Goal: Task Accomplishment & Management: Complete application form

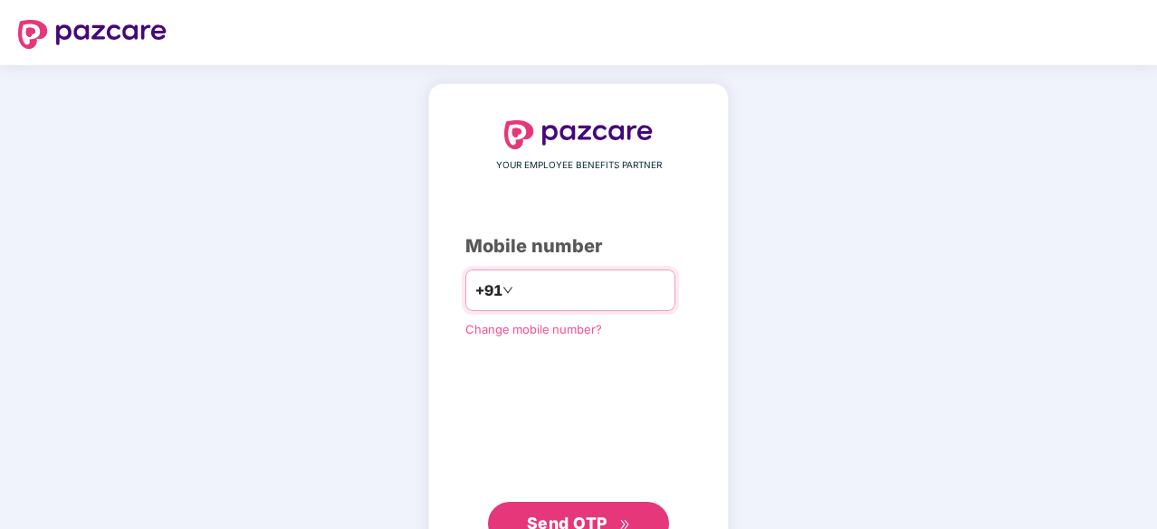
click at [626, 292] on input "number" at bounding box center [591, 290] width 148 height 29
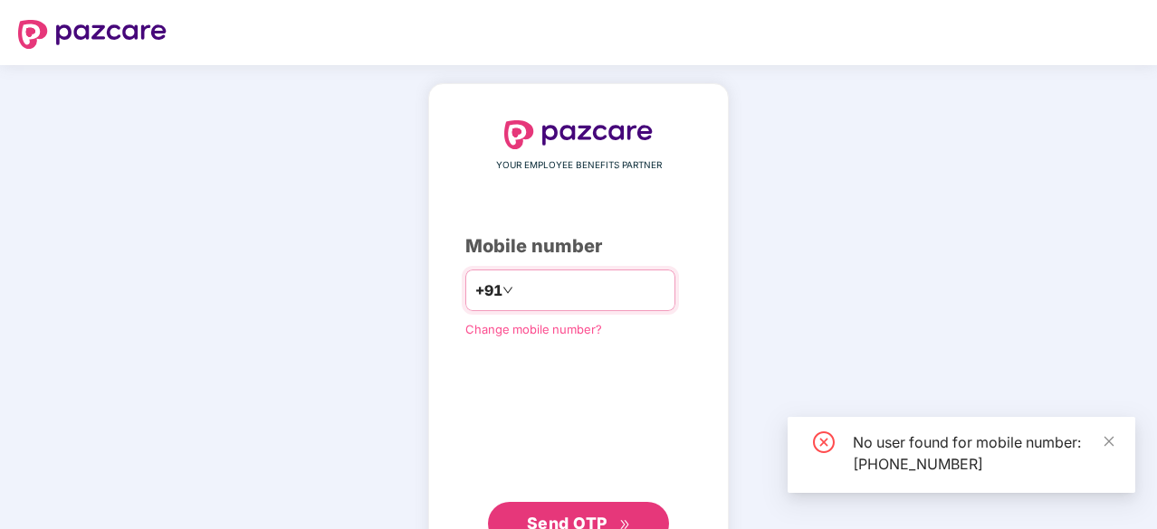
click at [660, 280] on input "**********" at bounding box center [591, 290] width 148 height 29
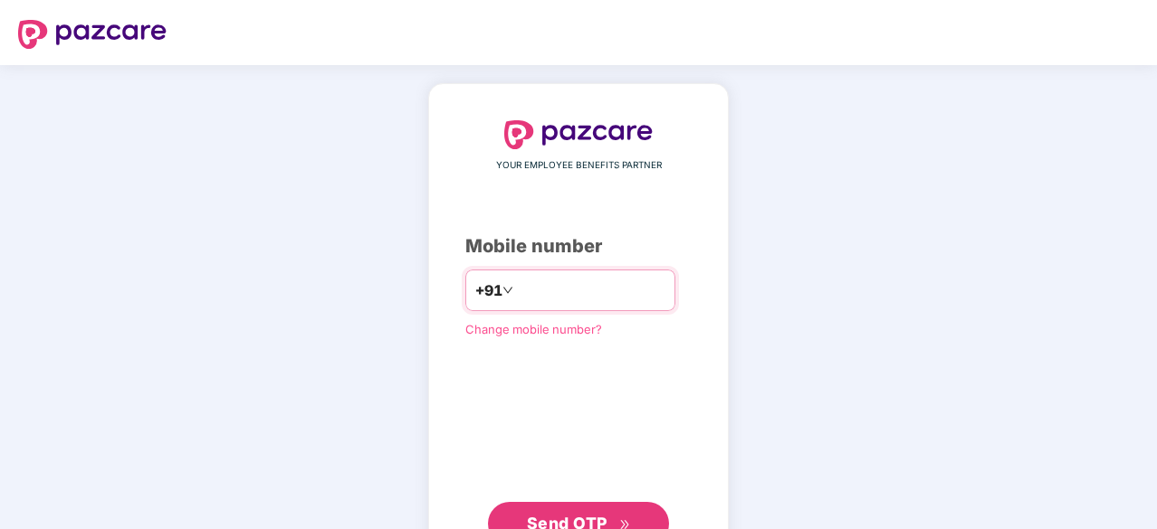
type input "**********"
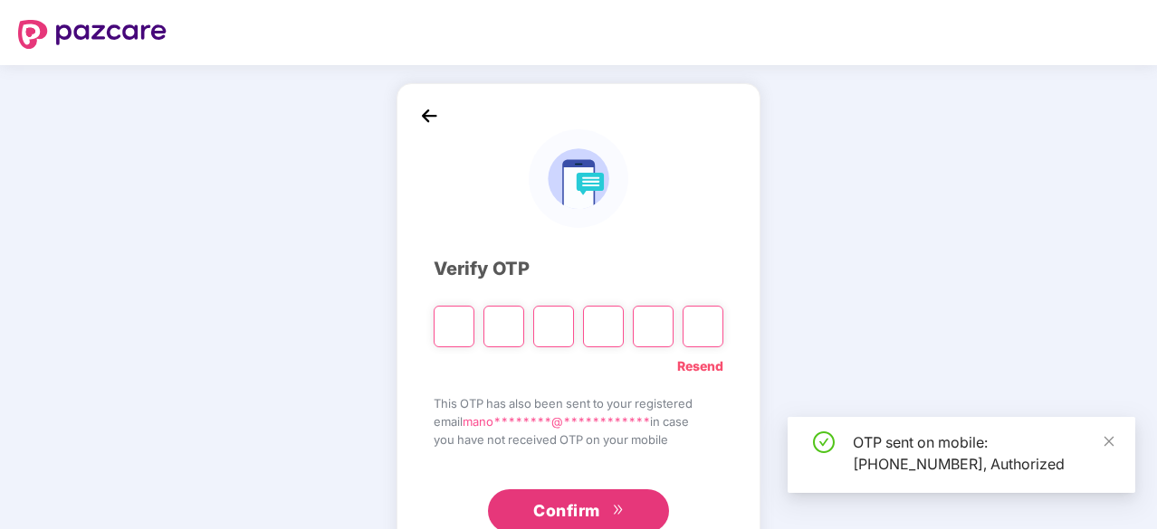
click at [883, 319] on div "**********" at bounding box center [578, 327] width 1157 height 525
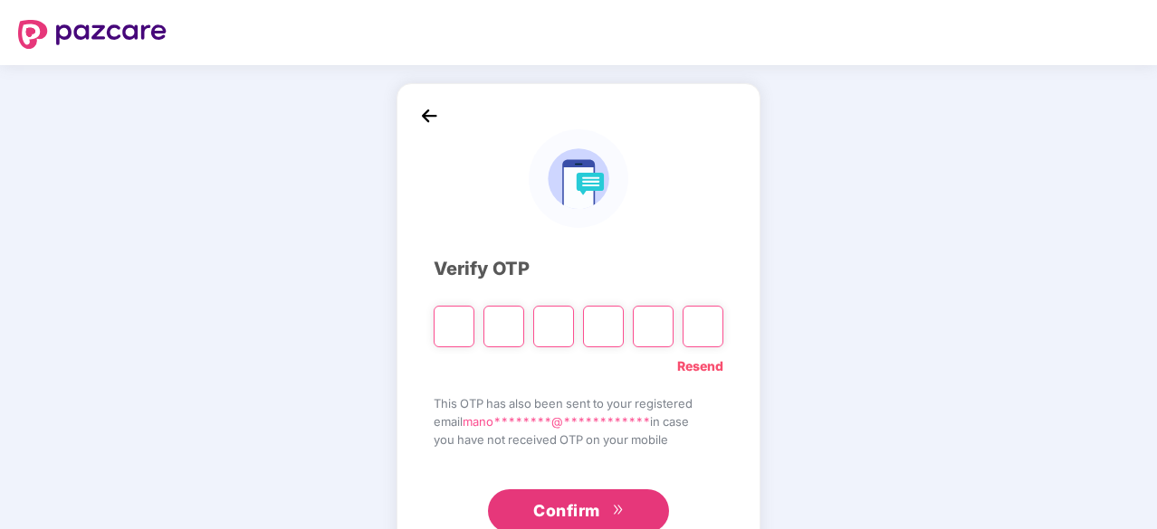
click at [463, 332] on input "Please enter verification code. Digit 1" at bounding box center [453, 327] width 41 height 42
type input "*"
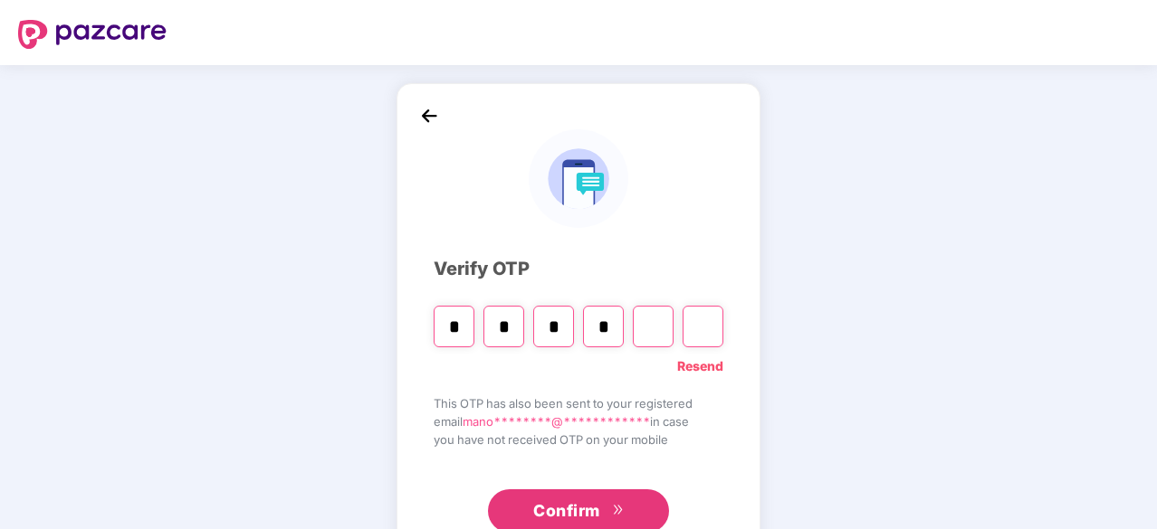
type input "*"
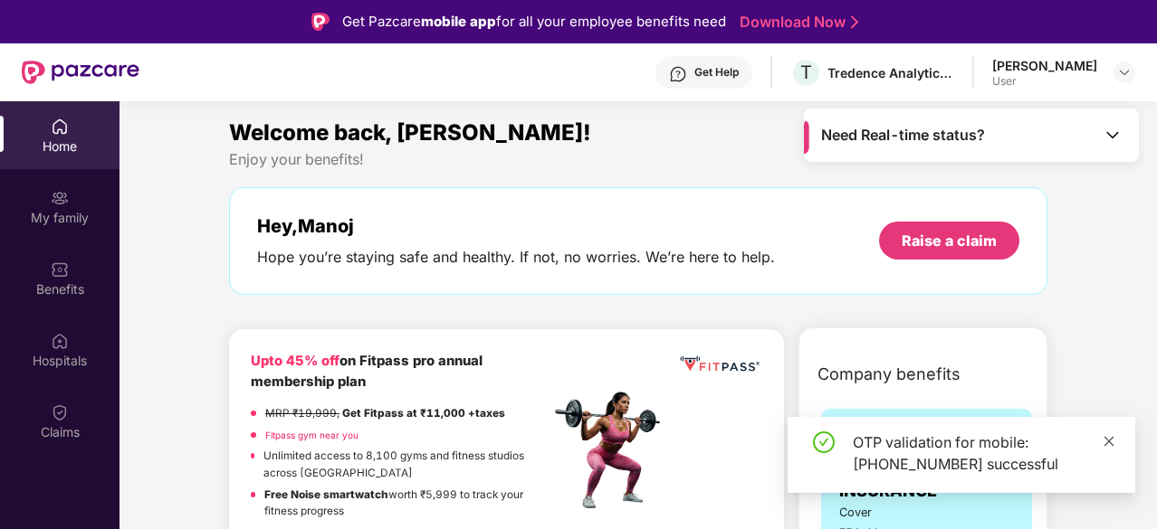
click at [1111, 444] on icon "close" at bounding box center [1109, 441] width 10 height 10
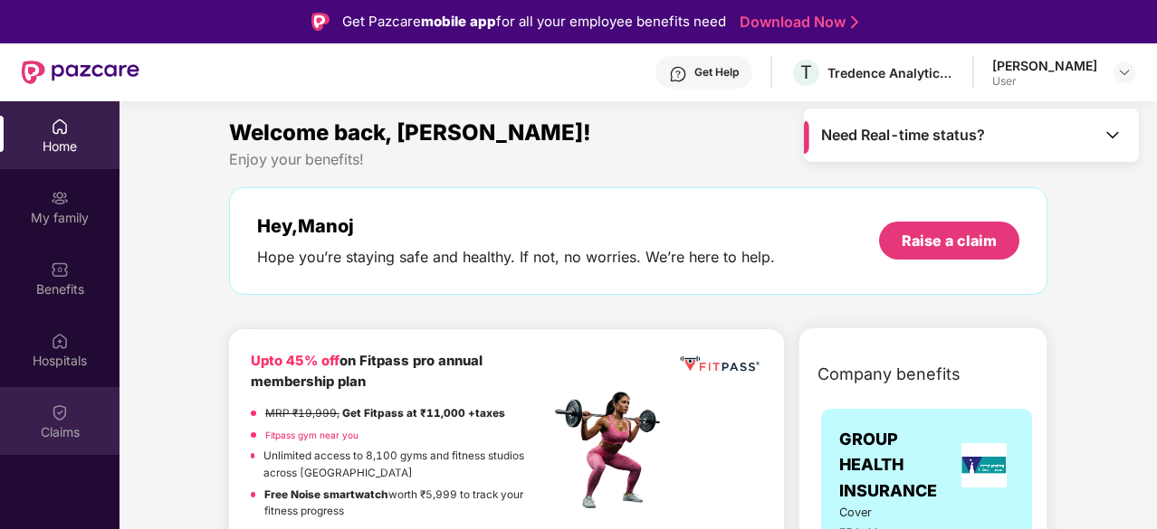
click at [43, 433] on div "Claims" at bounding box center [59, 433] width 119 height 18
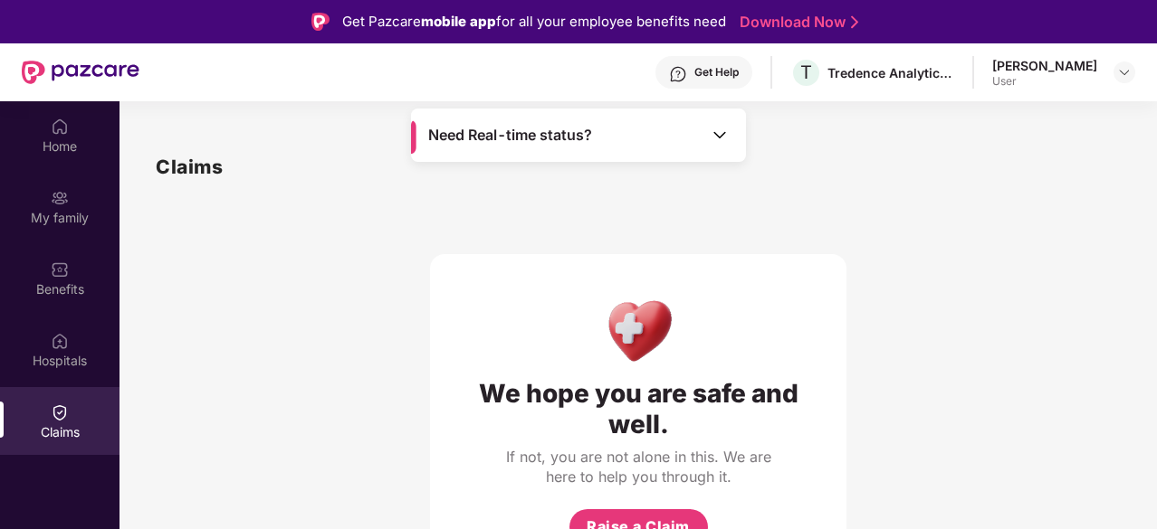
click at [380, 368] on div "We hope you are safe and well. If not, you are not alone in this. We are here t…" at bounding box center [638, 382] width 965 height 400
click at [728, 142] on div "Need Real-time status?" at bounding box center [578, 135] width 335 height 53
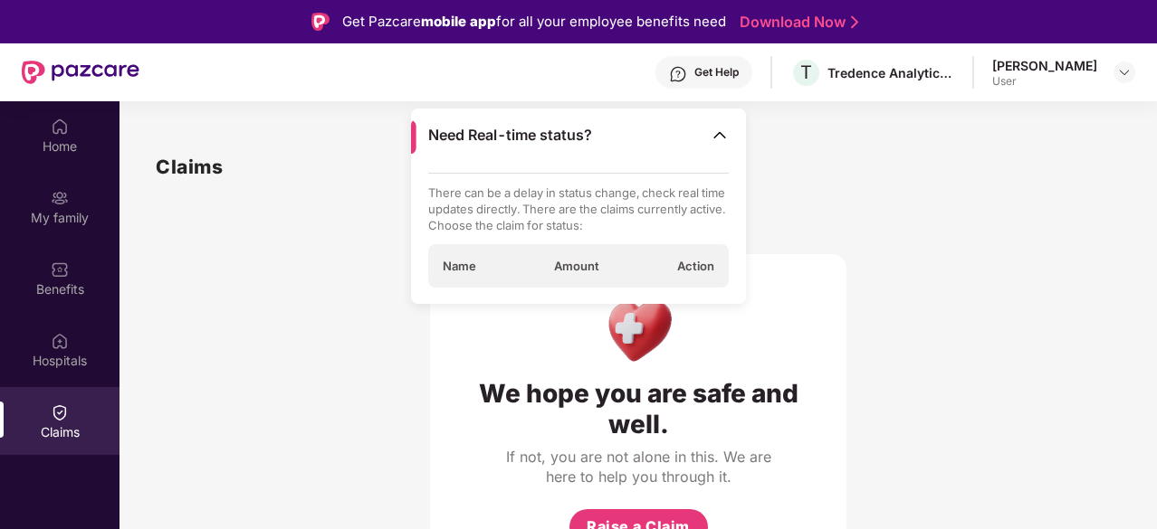
click at [688, 265] on span "Action" at bounding box center [695, 266] width 37 height 16
click at [829, 227] on div "We hope you are safe and well. If not, you are not alone in this. We are here t…" at bounding box center [638, 382] width 416 height 400
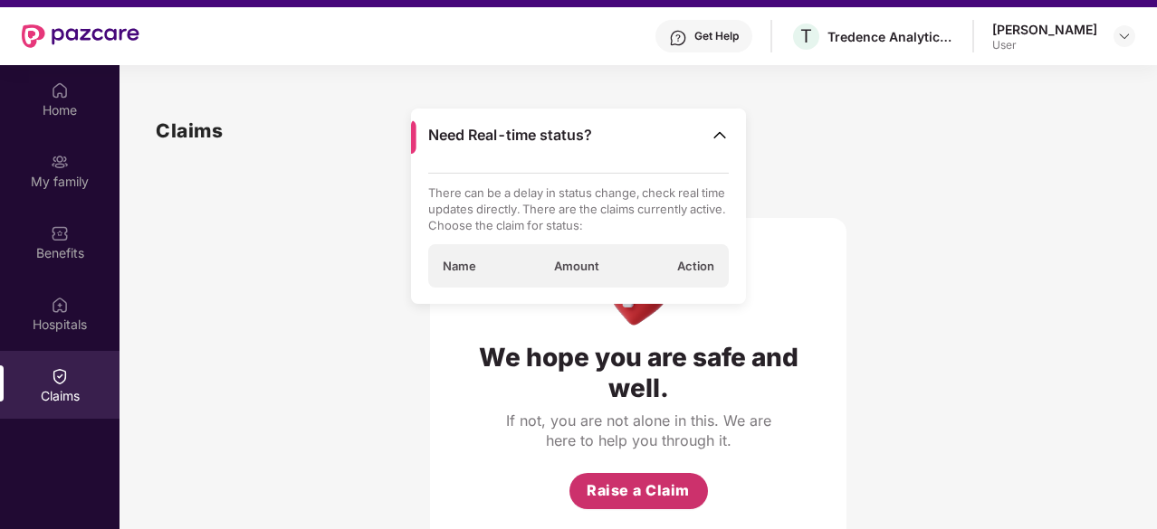
click at [624, 495] on span "Raise a Claim" at bounding box center [637, 491] width 103 height 23
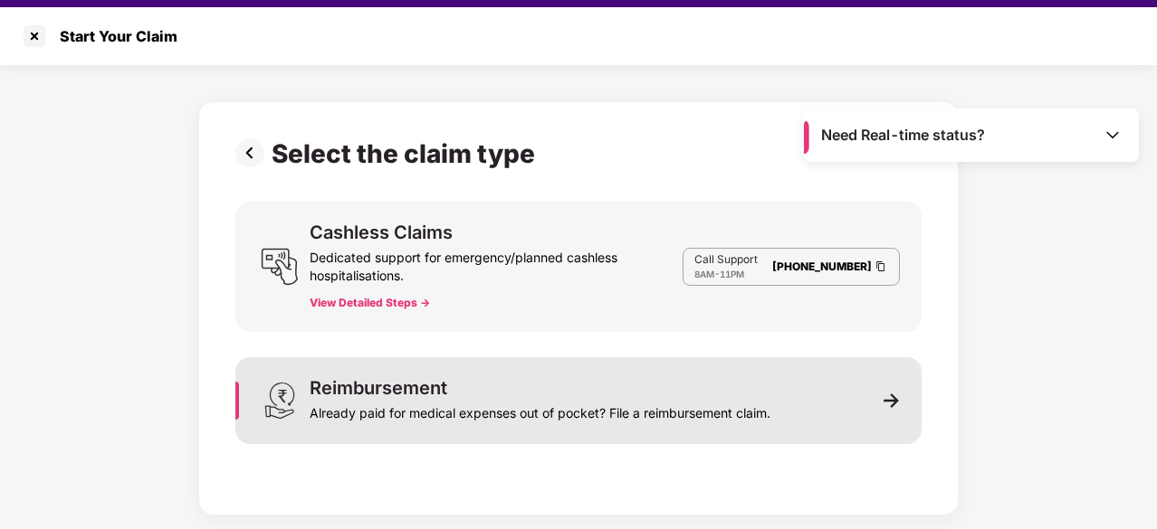
click at [595, 392] on div "Reimbursement Already paid for medical expenses out of pocket? File a reimburse…" at bounding box center [539, 400] width 461 height 43
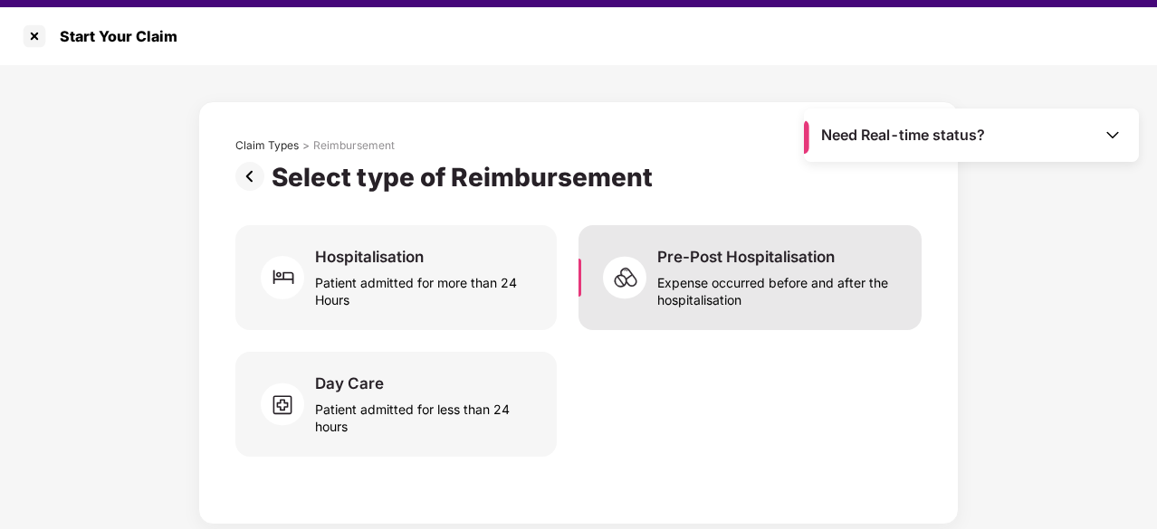
click at [712, 280] on div "Expense occurred before and after the hospitalisation" at bounding box center [778, 288] width 243 height 42
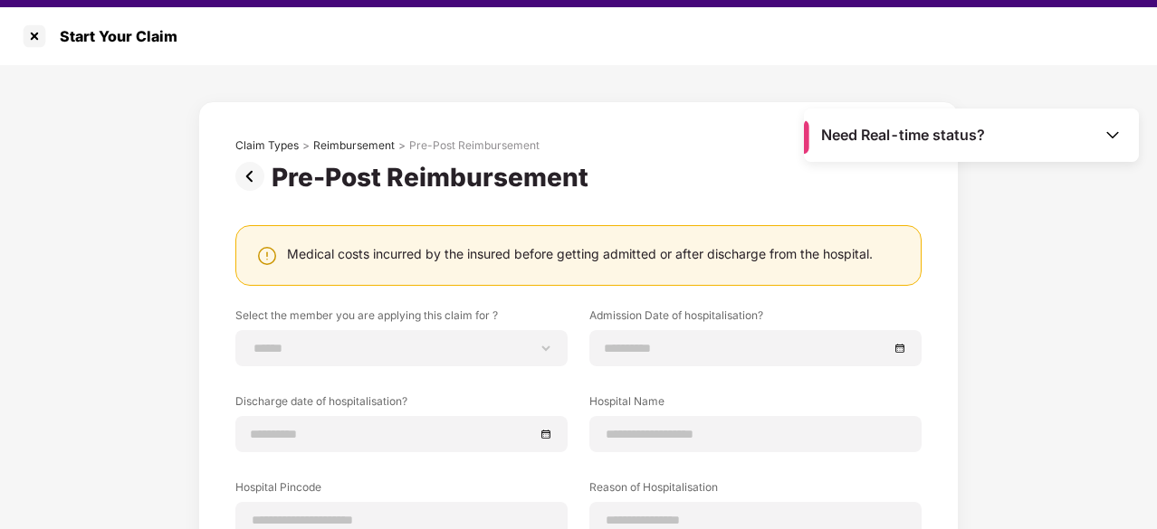
click at [1035, 356] on div "**********" at bounding box center [578, 446] width 1157 height 763
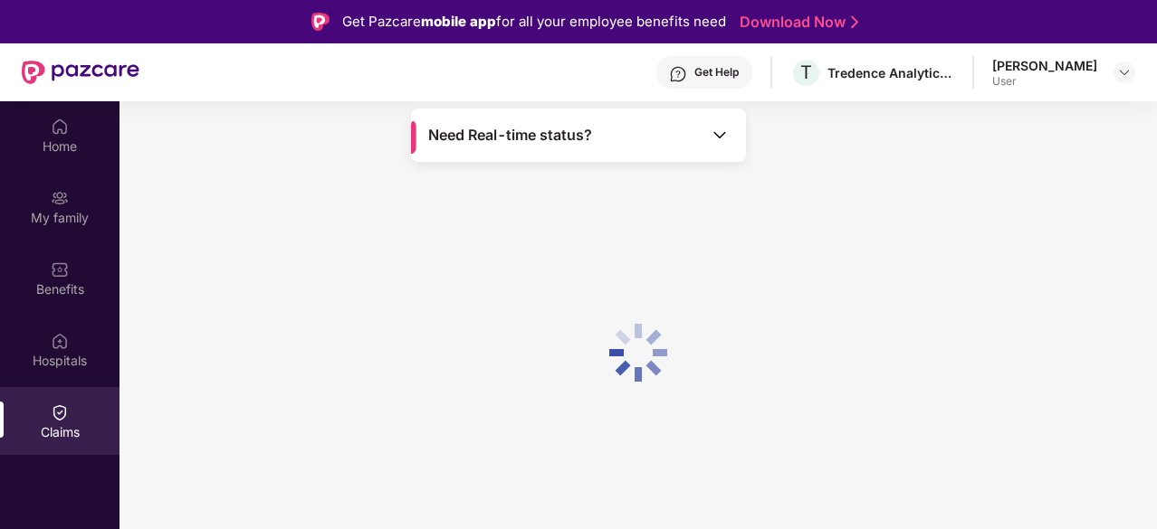
scroll to position [36, 0]
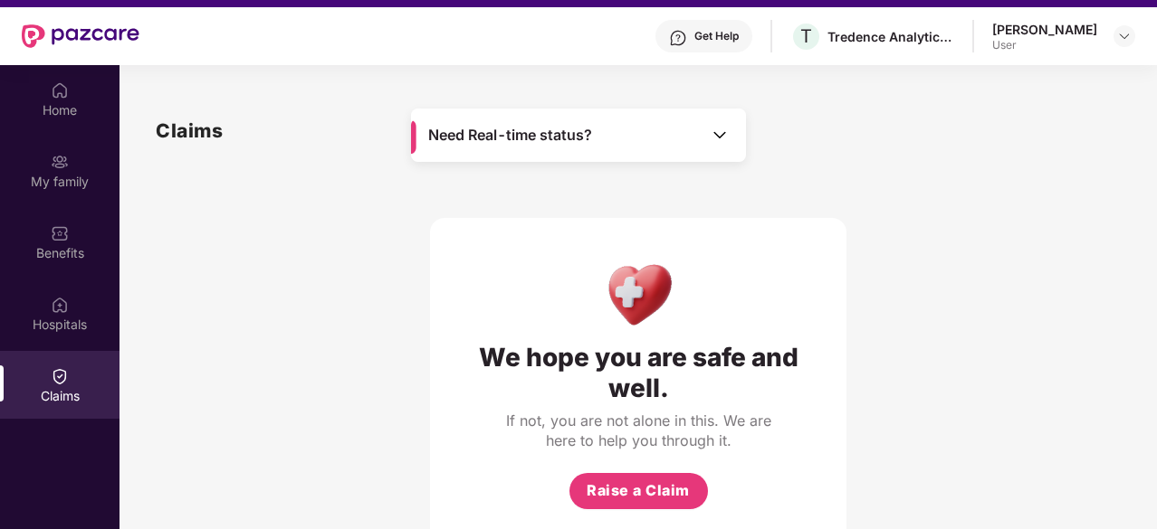
click at [738, 35] on div "Get Help" at bounding box center [716, 36] width 44 height 14
click at [998, 288] on div "We hope you are safe and well. If not, you are not alone in this. We are here t…" at bounding box center [638, 346] width 965 height 400
click at [68, 244] on div "Benefits" at bounding box center [59, 253] width 119 height 18
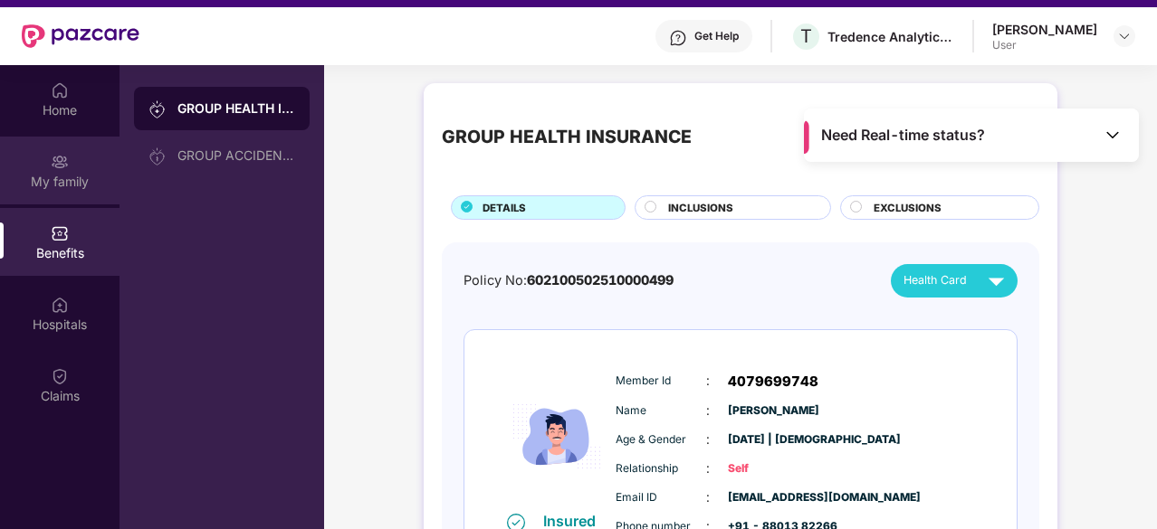
click at [56, 180] on div "My family" at bounding box center [59, 182] width 119 height 18
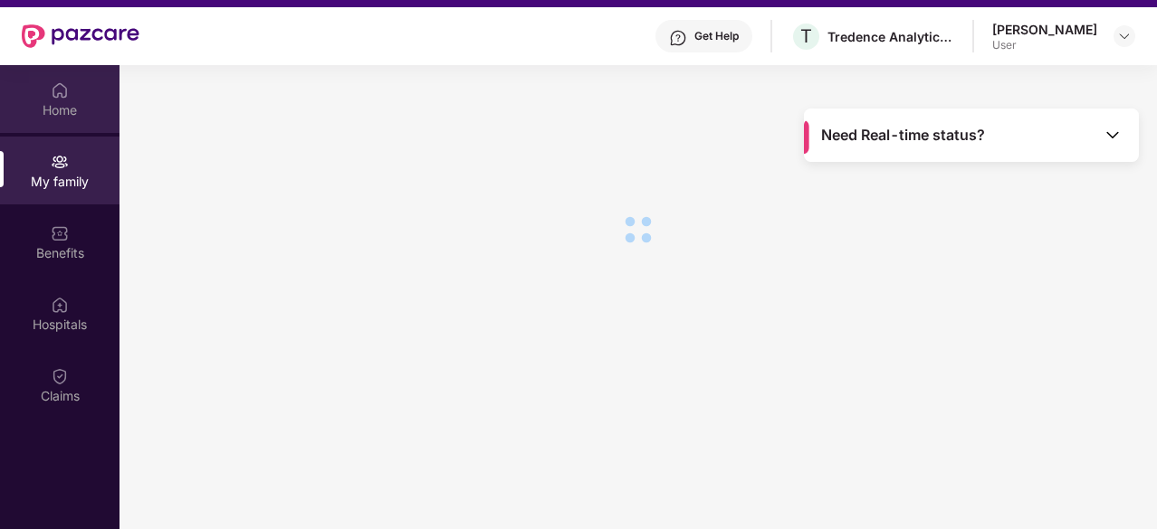
click at [47, 101] on div "Home" at bounding box center [59, 110] width 119 height 18
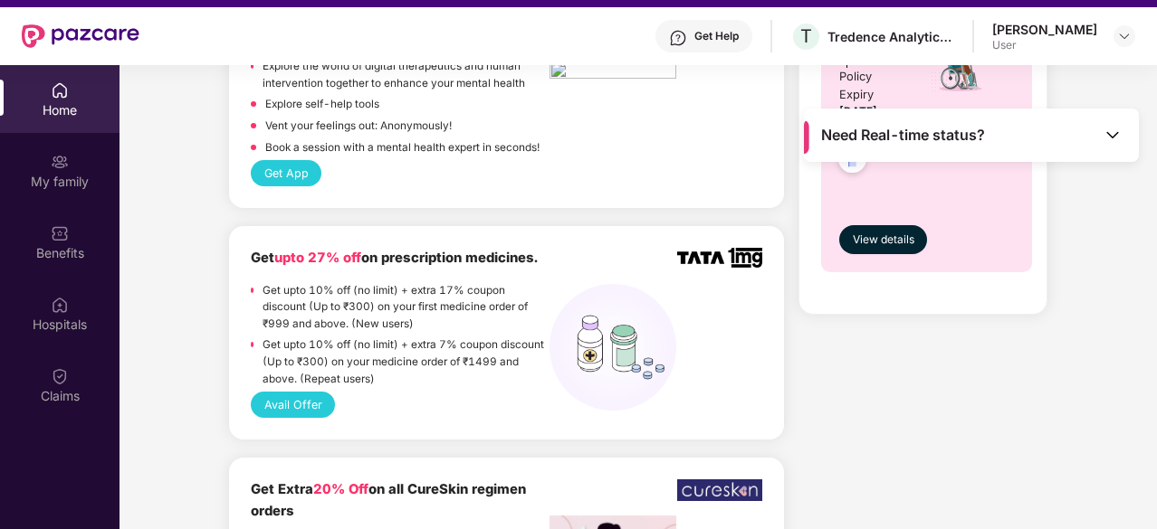
scroll to position [1484, 0]
